Goal: Check status: Check status

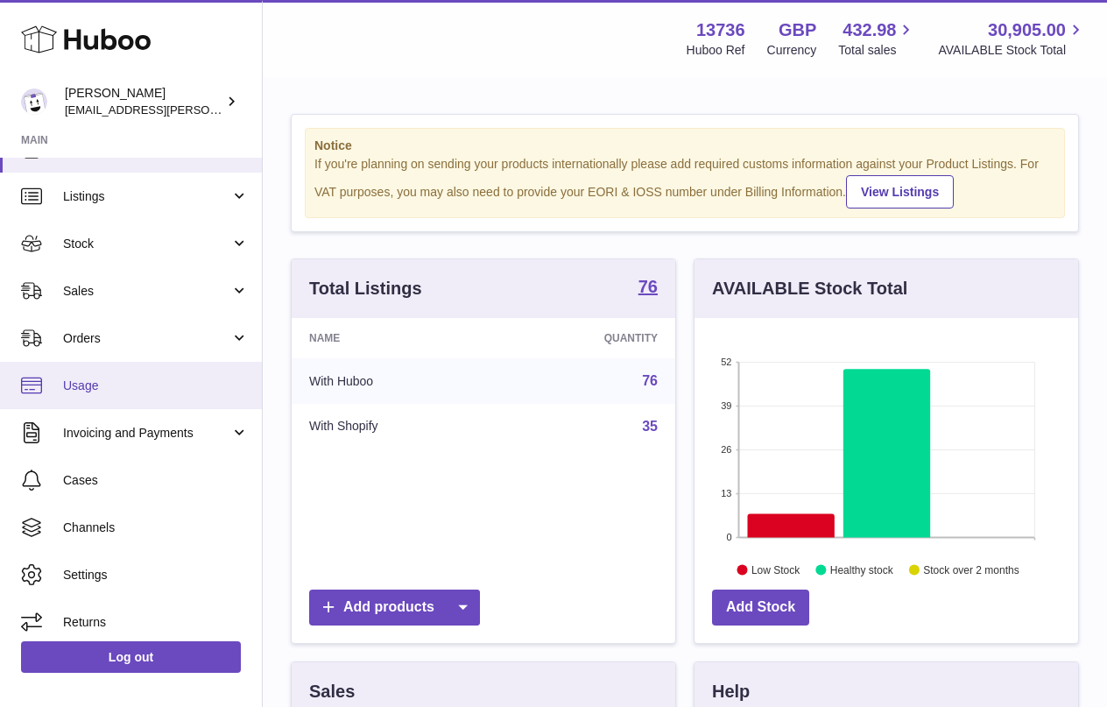
scroll to position [34, 0]
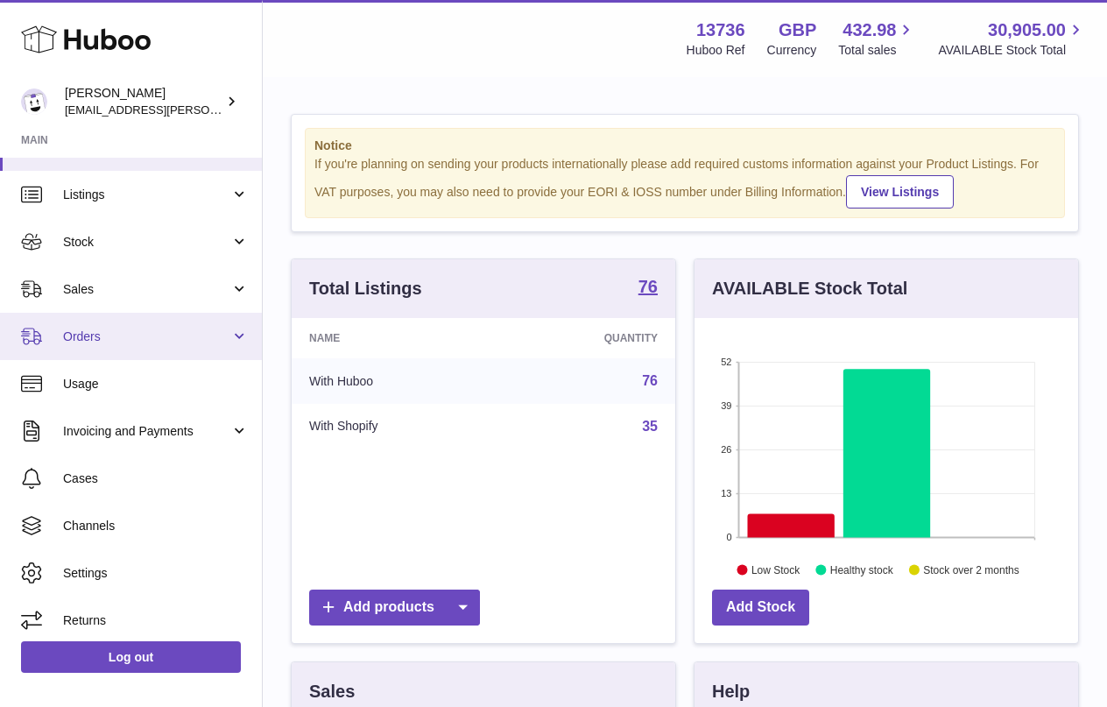
click at [179, 329] on span "Orders" at bounding box center [146, 336] width 167 height 17
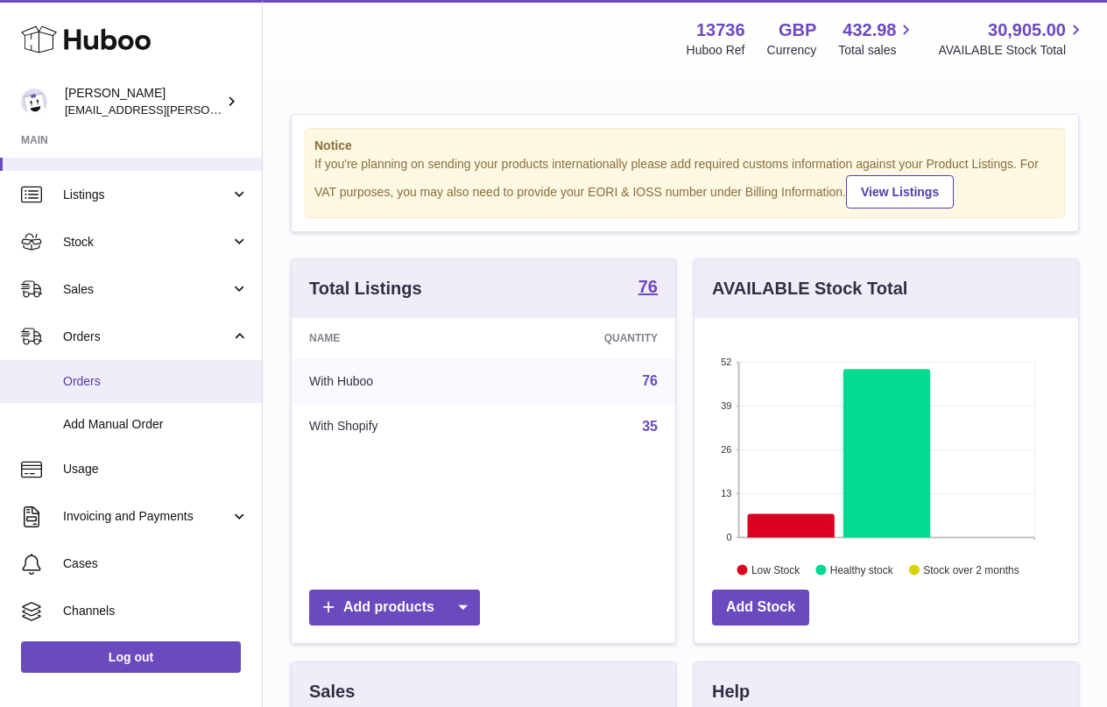
click at [139, 373] on span "Orders" at bounding box center [156, 381] width 186 height 17
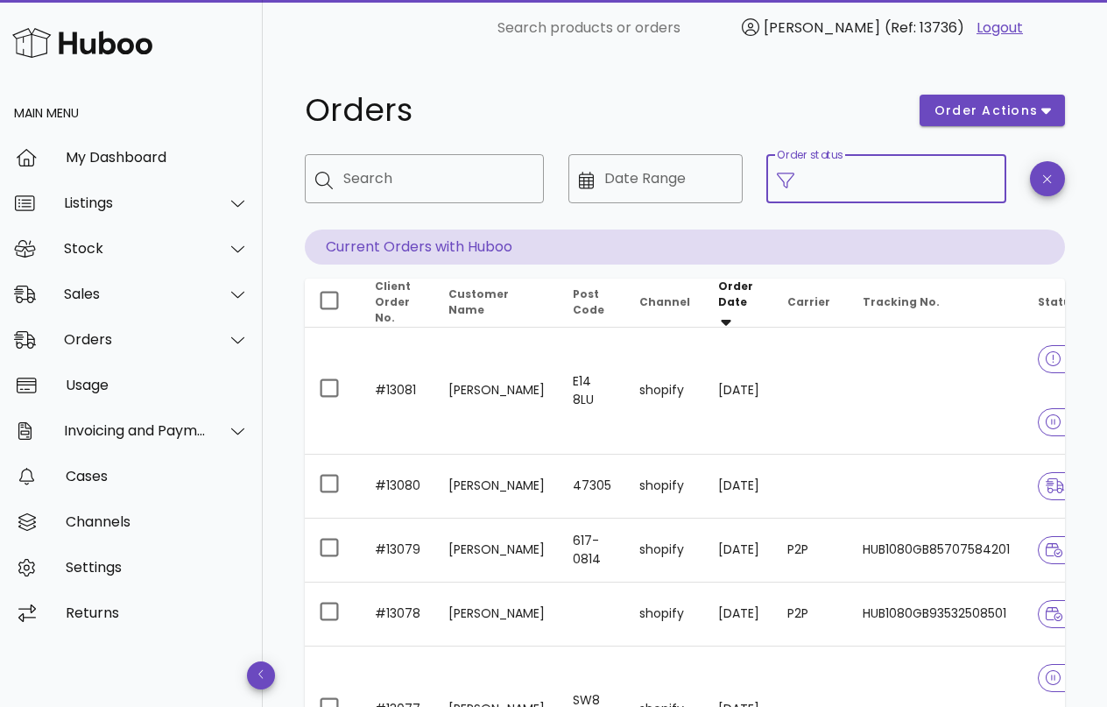
click at [860, 181] on input "Order status" at bounding box center [900, 179] width 190 height 28
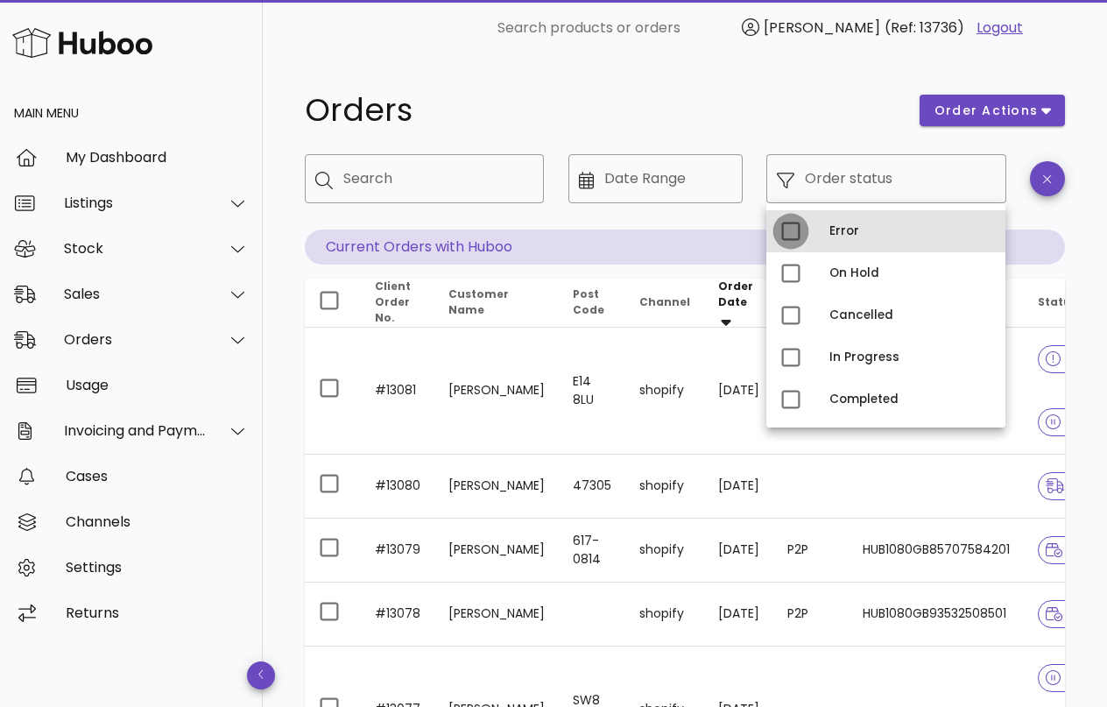
click at [791, 235] on div at bounding box center [791, 231] width 30 height 30
type input "**********"
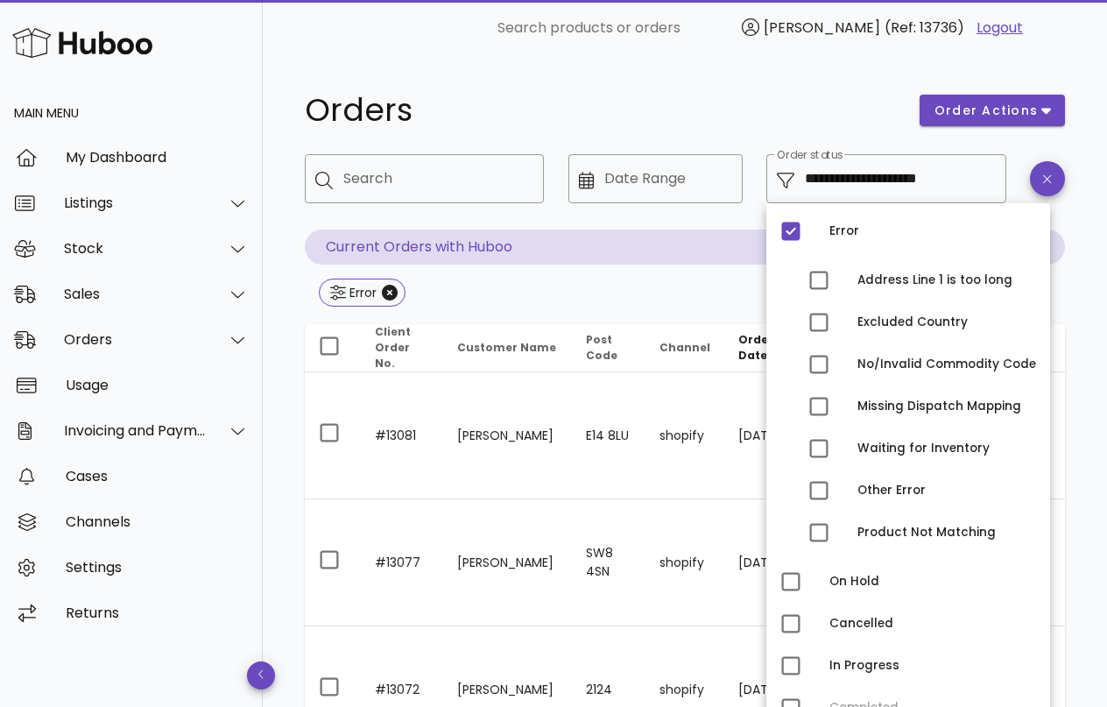
click at [823, 121] on h1 "Orders" at bounding box center [602, 111] width 594 height 32
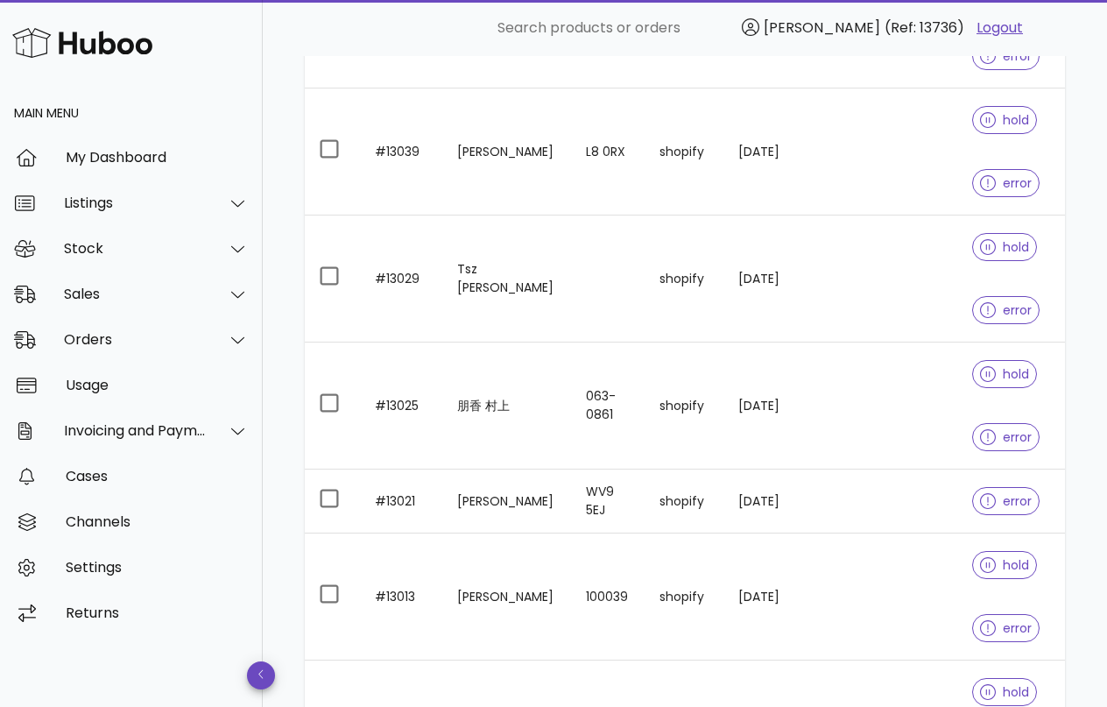
scroll to position [1059, 0]
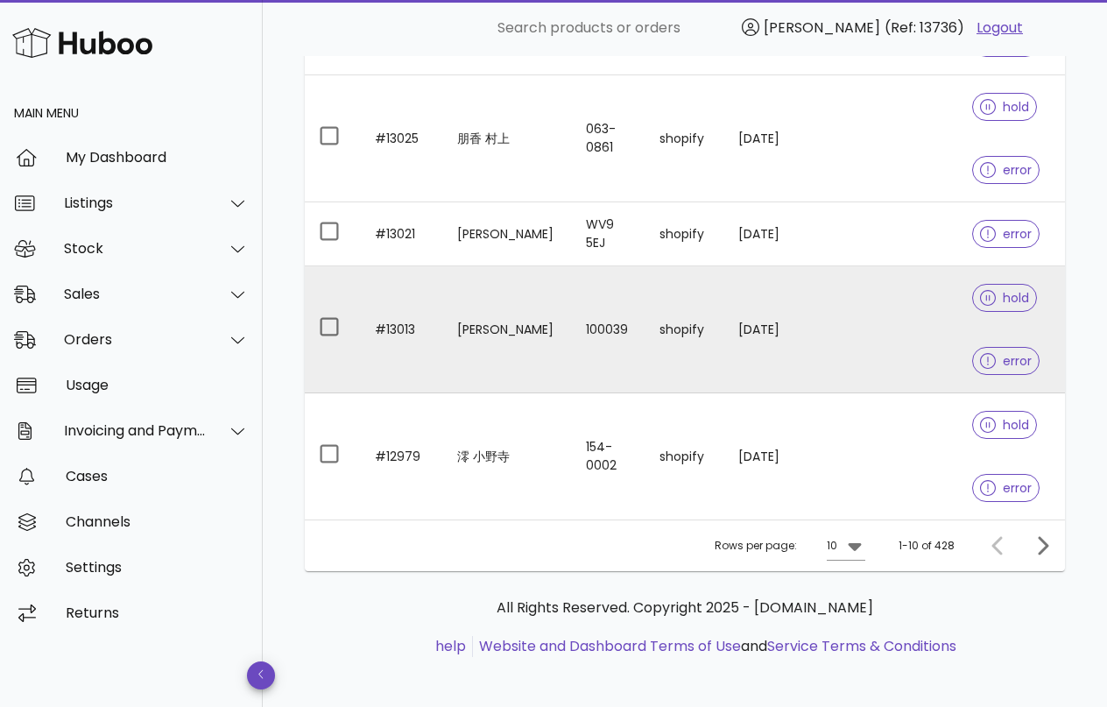
click at [827, 348] on td at bounding box center [836, 329] width 71 height 127
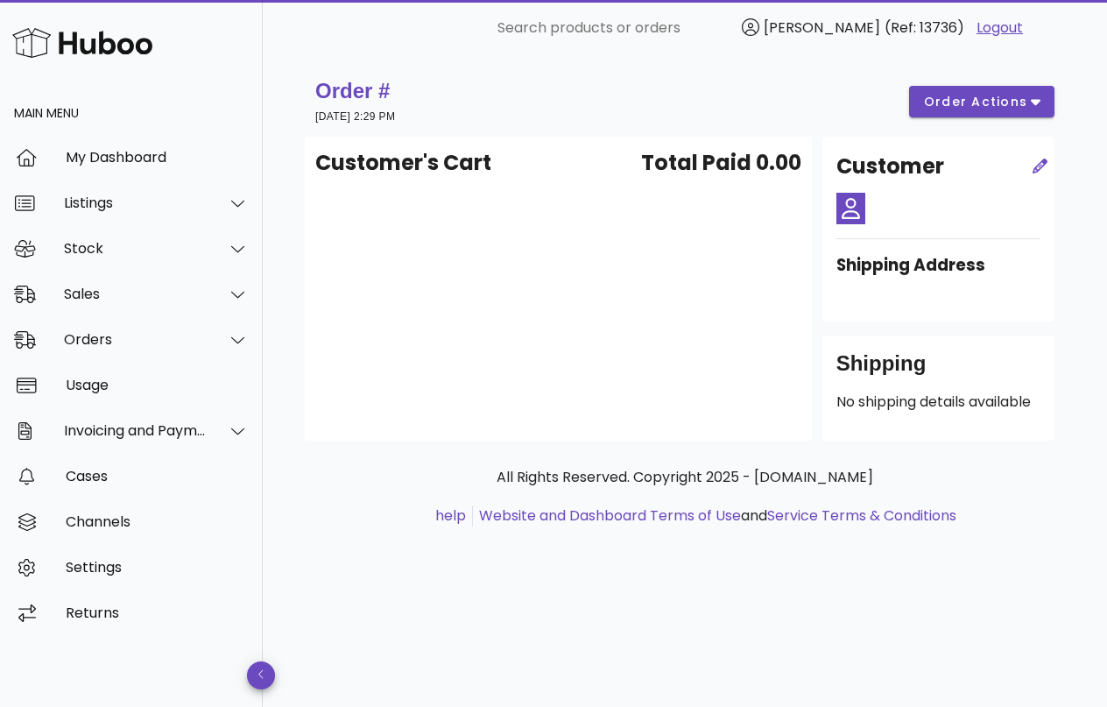
click at [595, 257] on div "Customer's Cart Total Paid 0.00" at bounding box center [558, 289] width 507 height 304
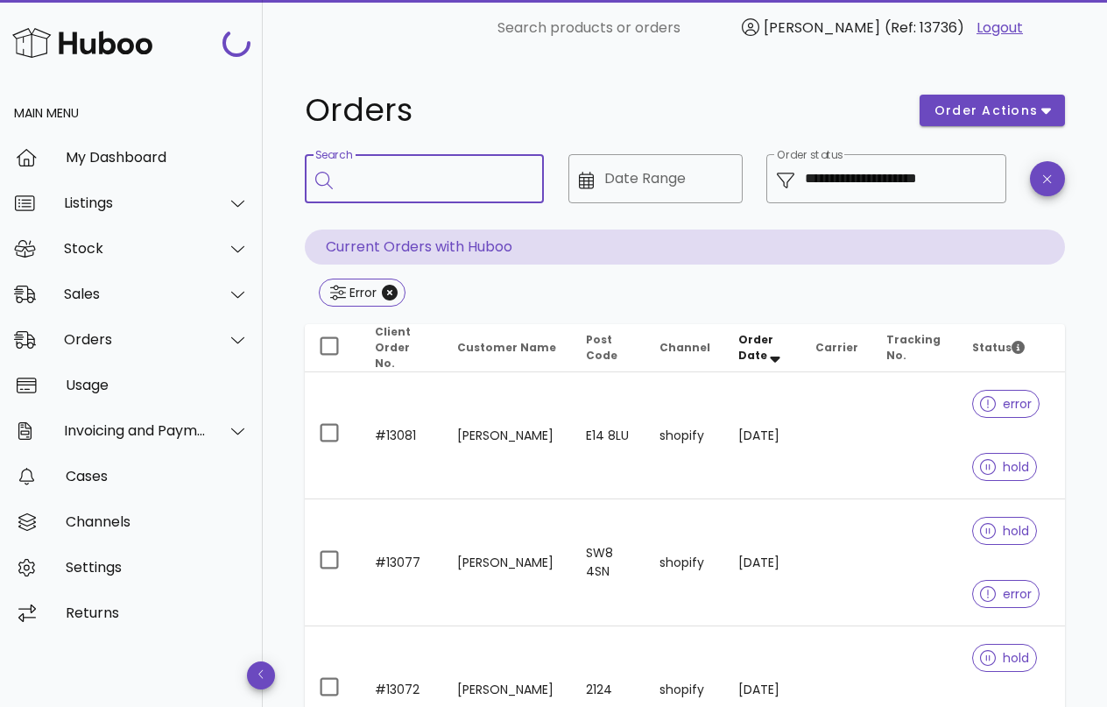
click at [452, 181] on input "Search" at bounding box center [436, 179] width 186 height 28
type input "******"
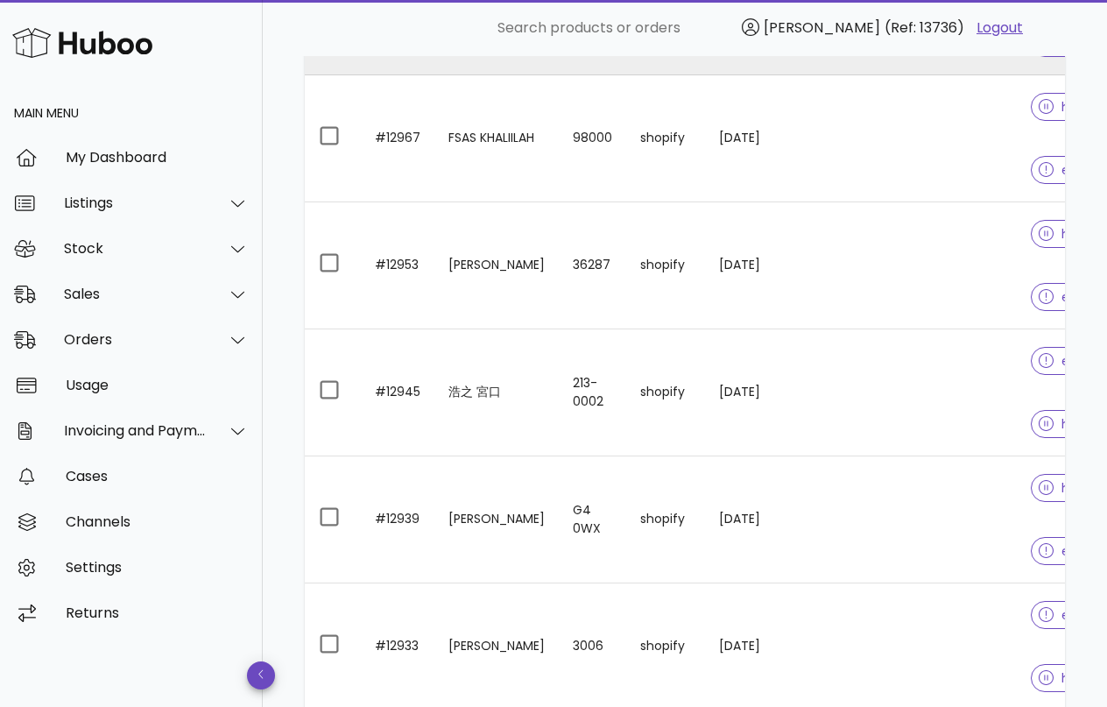
scroll to position [1128, 0]
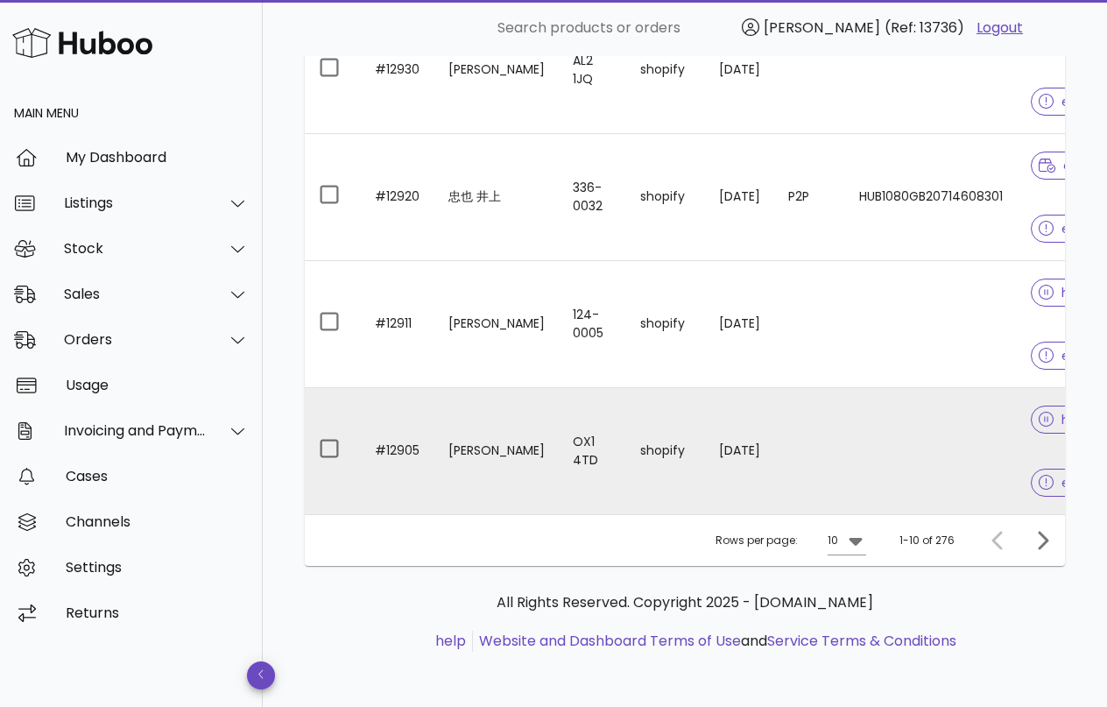
click at [848, 435] on td at bounding box center [931, 451] width 172 height 126
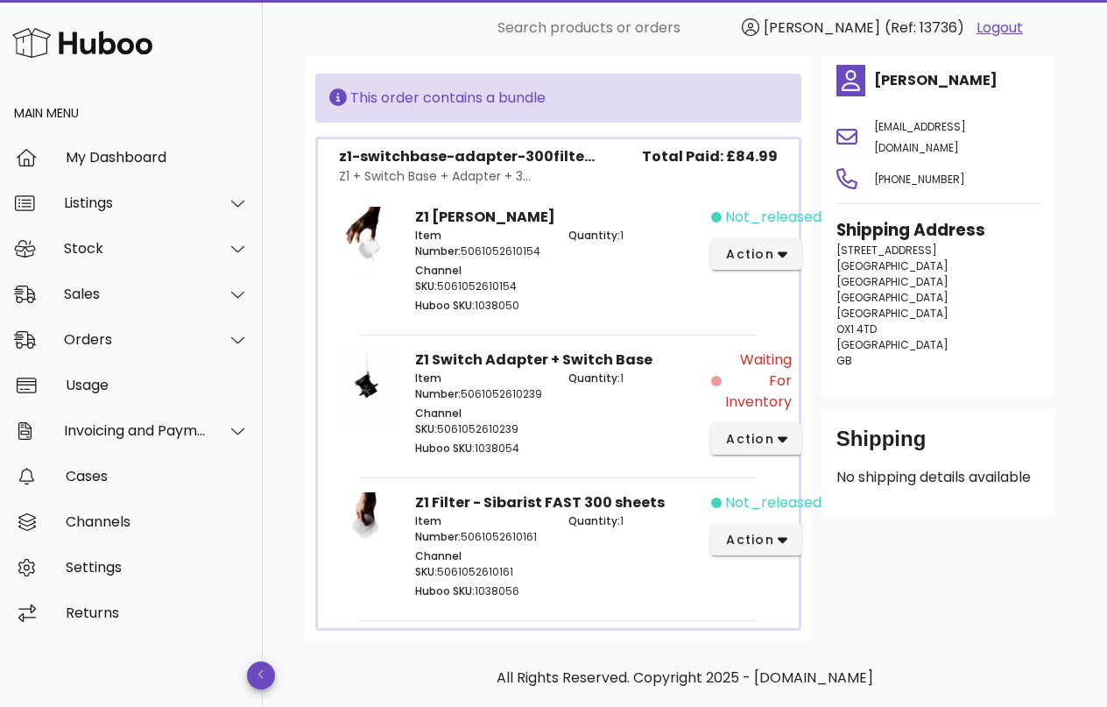
scroll to position [322, 0]
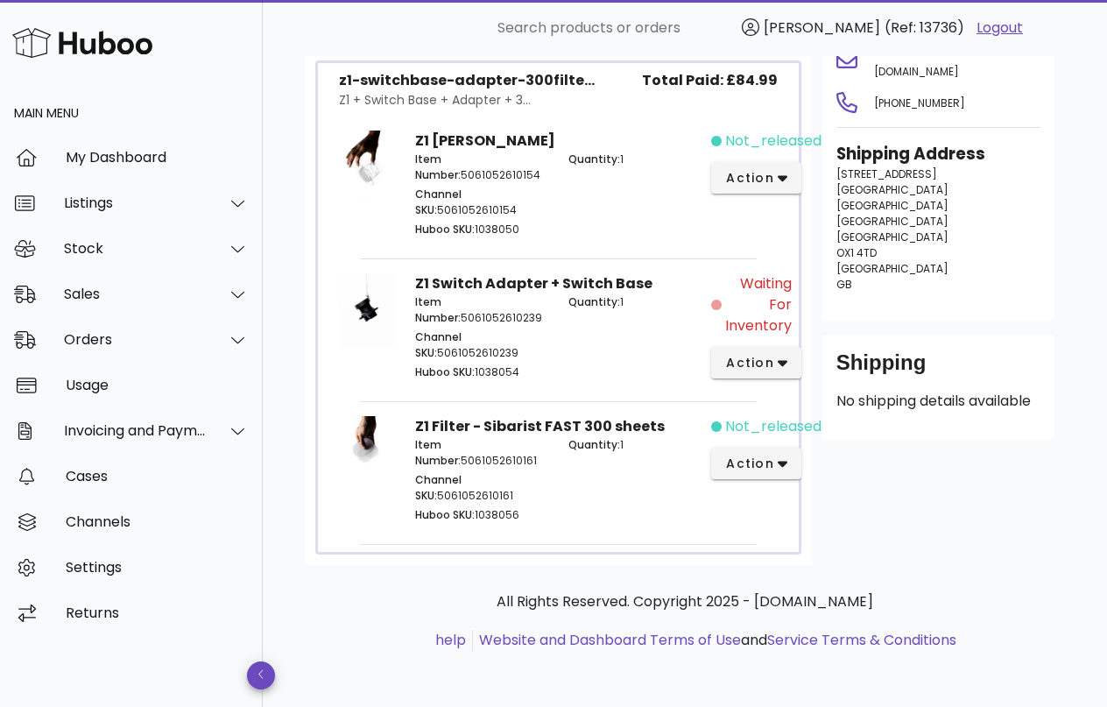
scroll to position [1128, 0]
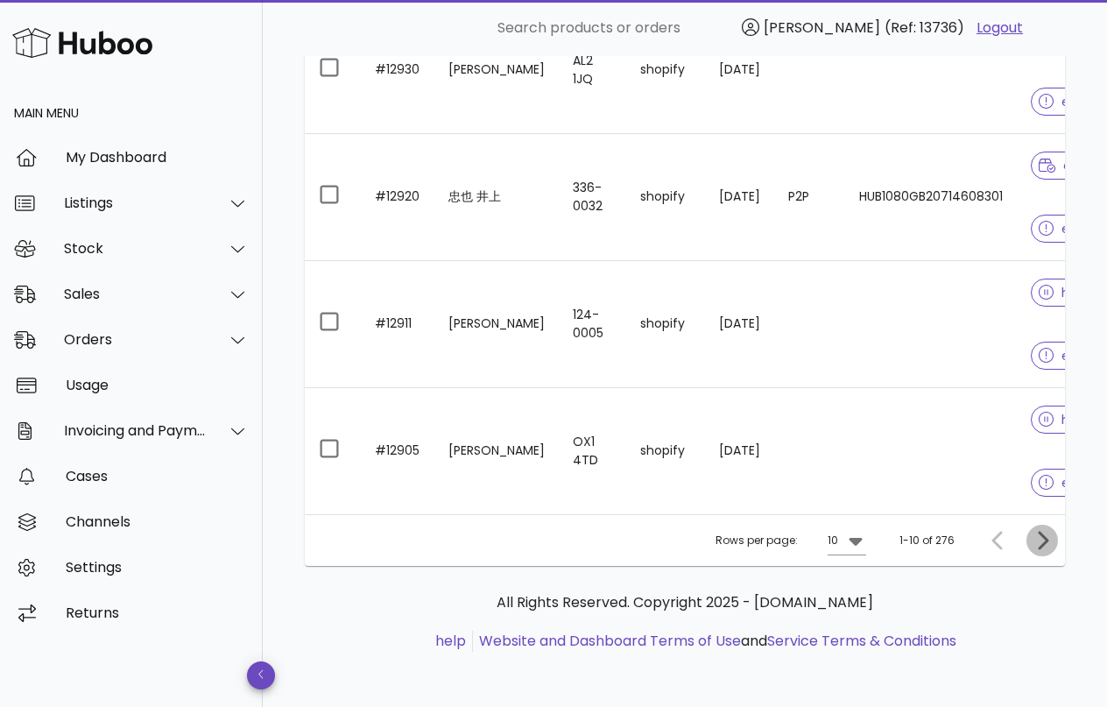
click at [1047, 541] on icon "Next page" at bounding box center [1041, 540] width 21 height 21
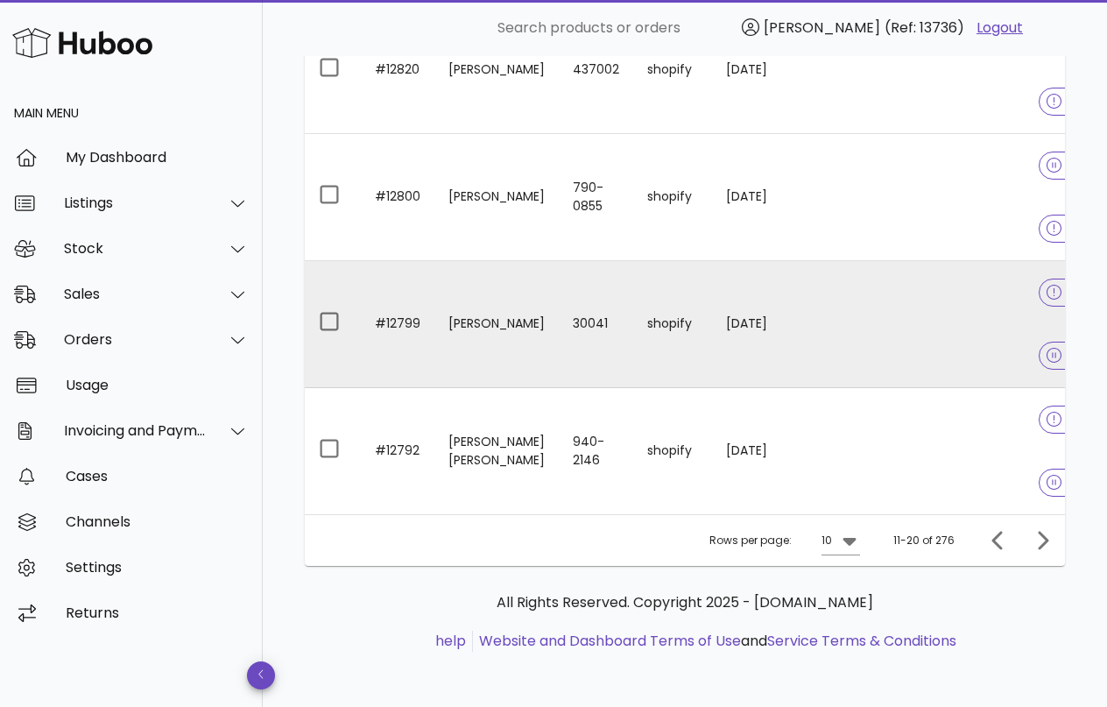
click at [633, 338] on td "shopify" at bounding box center [672, 324] width 79 height 127
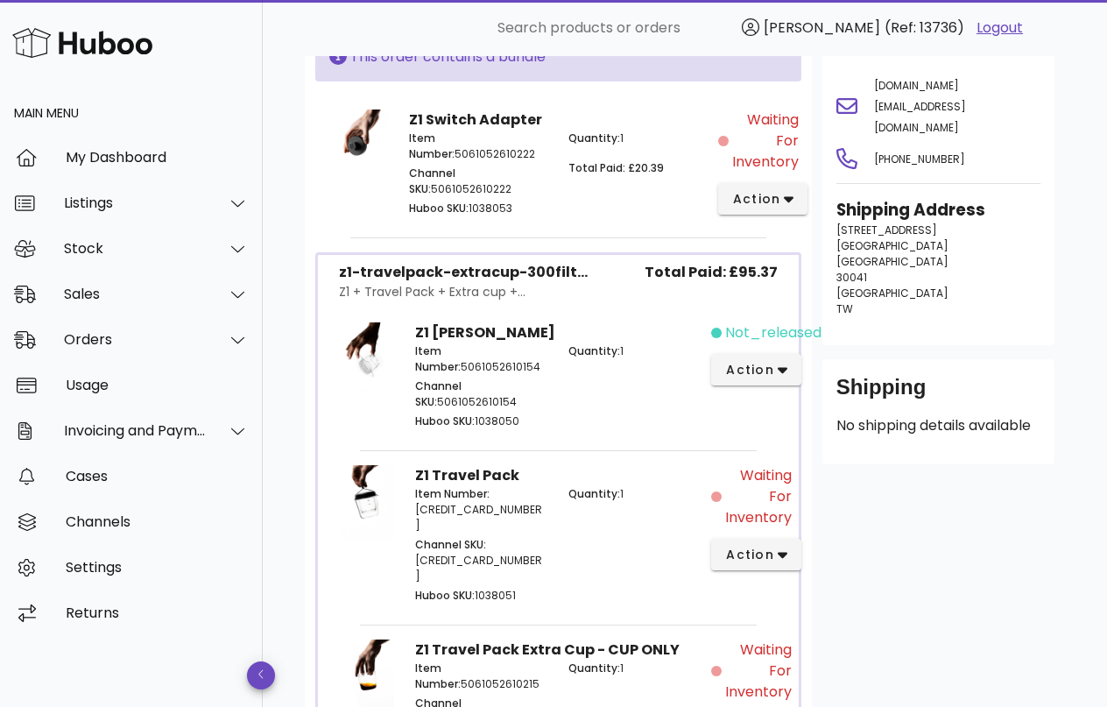
scroll to position [622, 0]
